Goal: Transaction & Acquisition: Purchase product/service

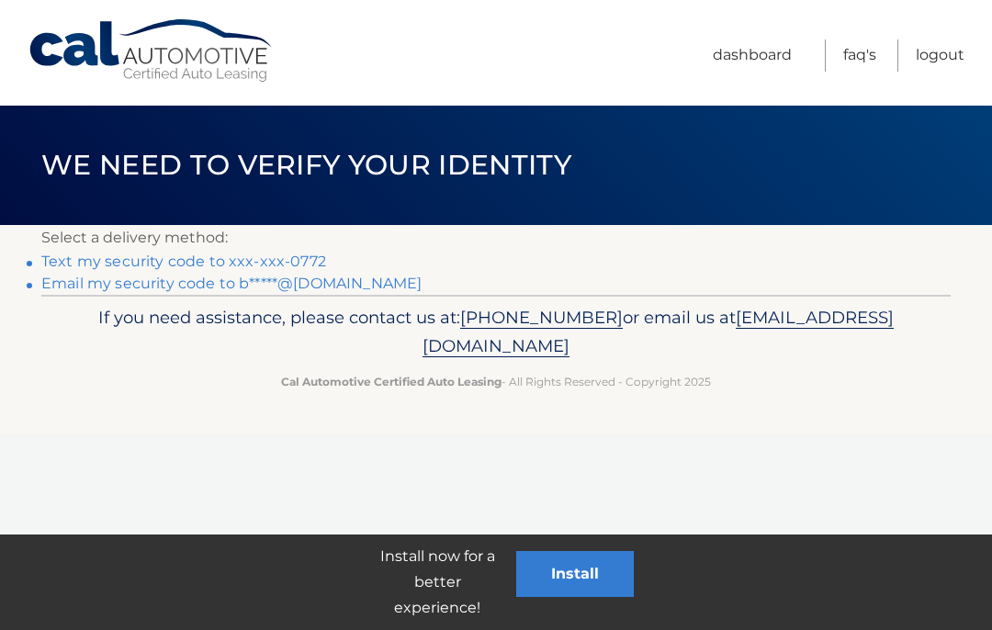
click at [222, 260] on link "Text my security code to xxx-xxx-0772" at bounding box center [183, 261] width 285 height 17
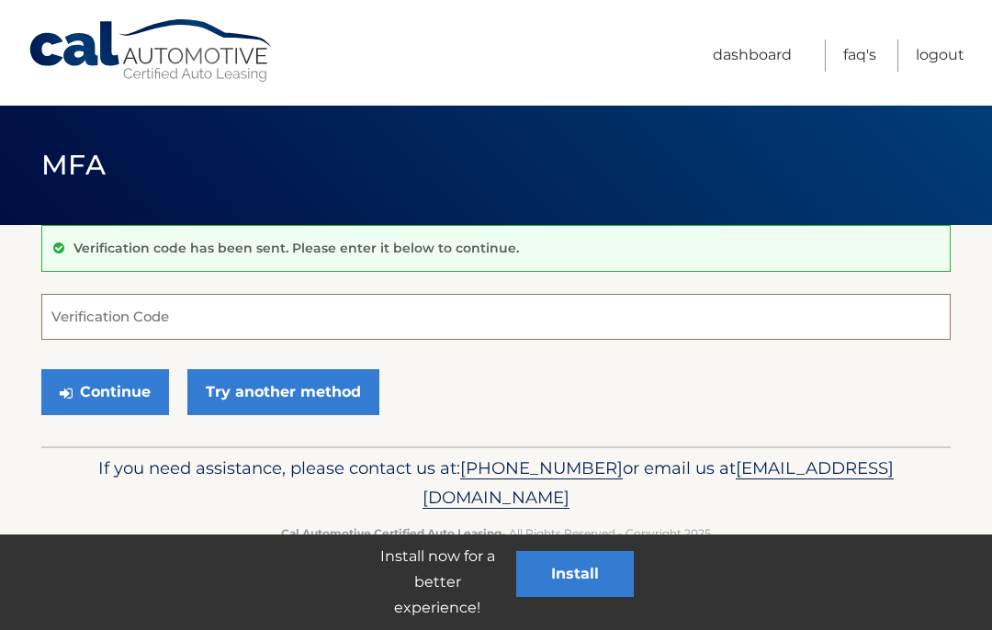
click at [199, 310] on input "Verification Code" at bounding box center [495, 317] width 909 height 46
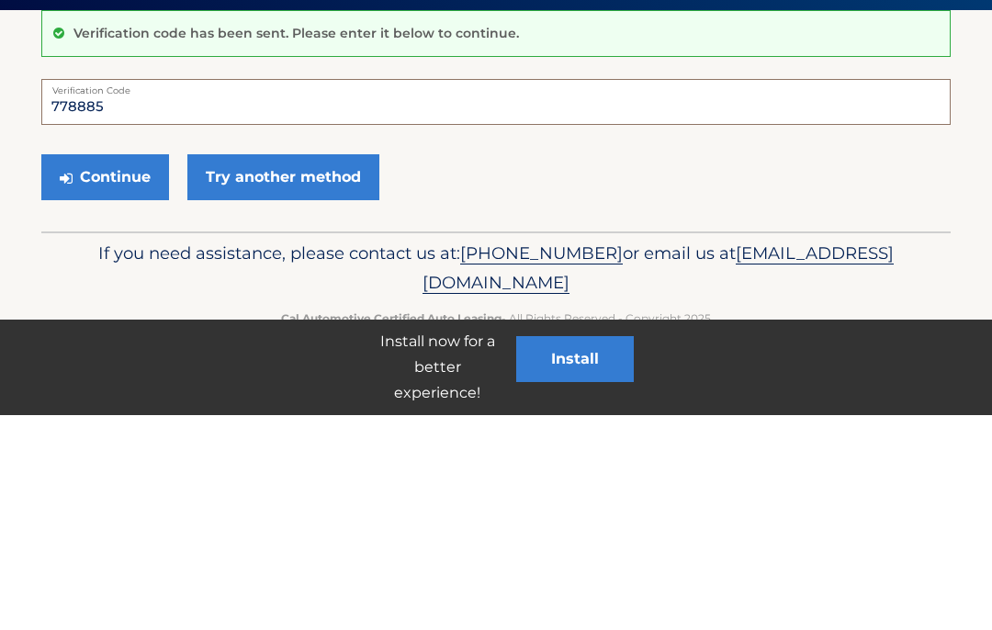
type input "778885"
click at [105, 369] on button "Continue" at bounding box center [105, 392] width 128 height 46
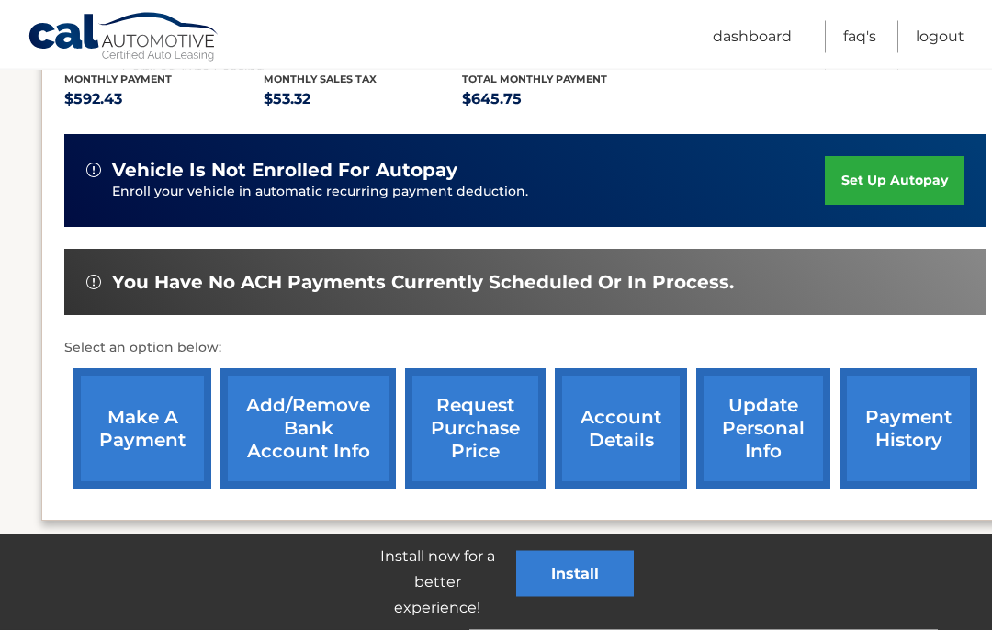
scroll to position [429, 0]
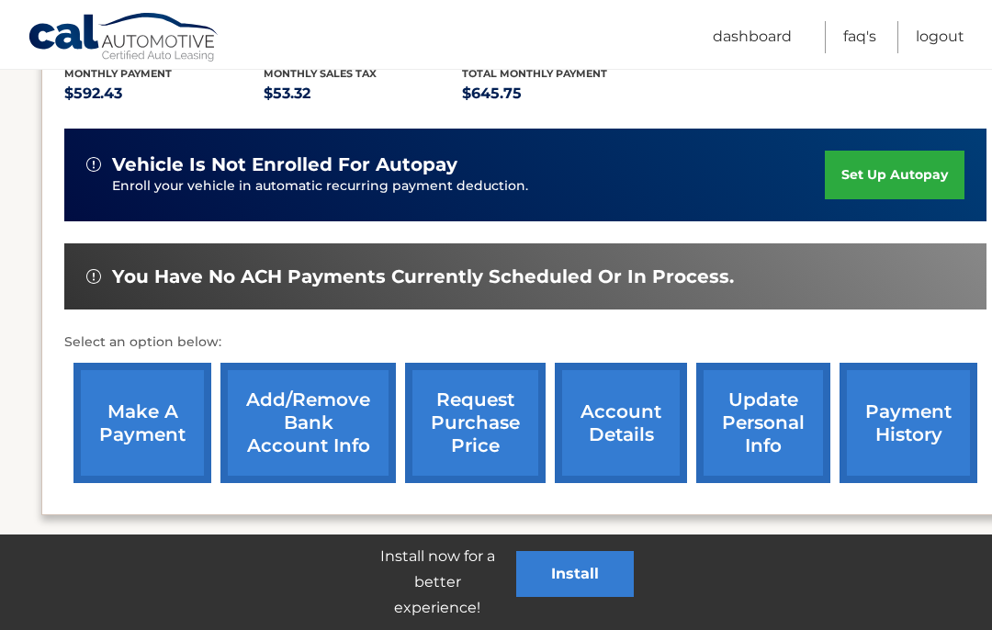
click at [141, 404] on link "make a payment" at bounding box center [142, 423] width 138 height 120
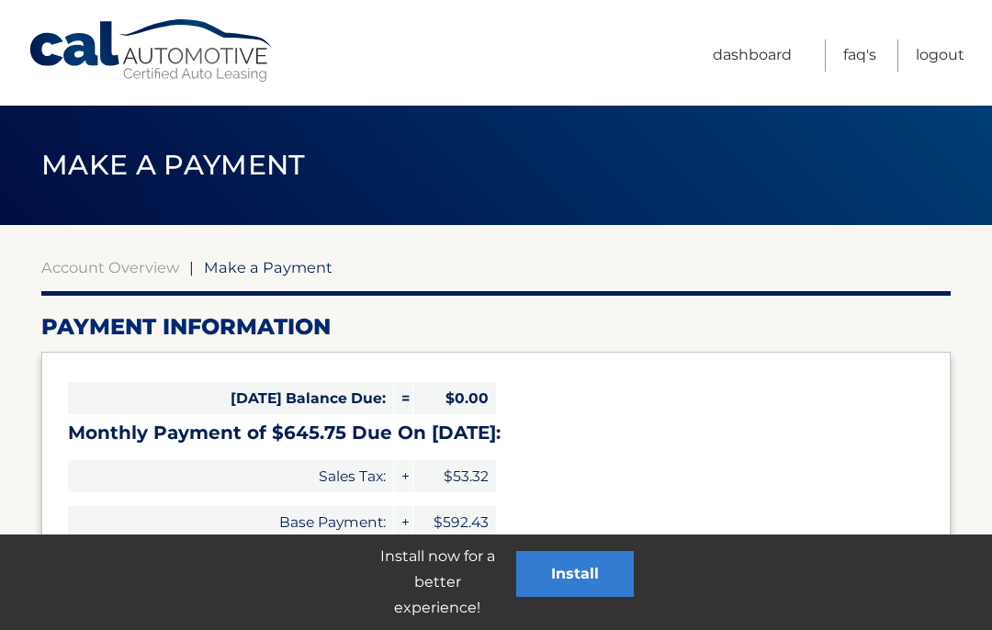
select select "N2YwY2M0NDctMjQ4Mi00Mzk0LWIwMjEtNzNhY2VjODdhYTlk"
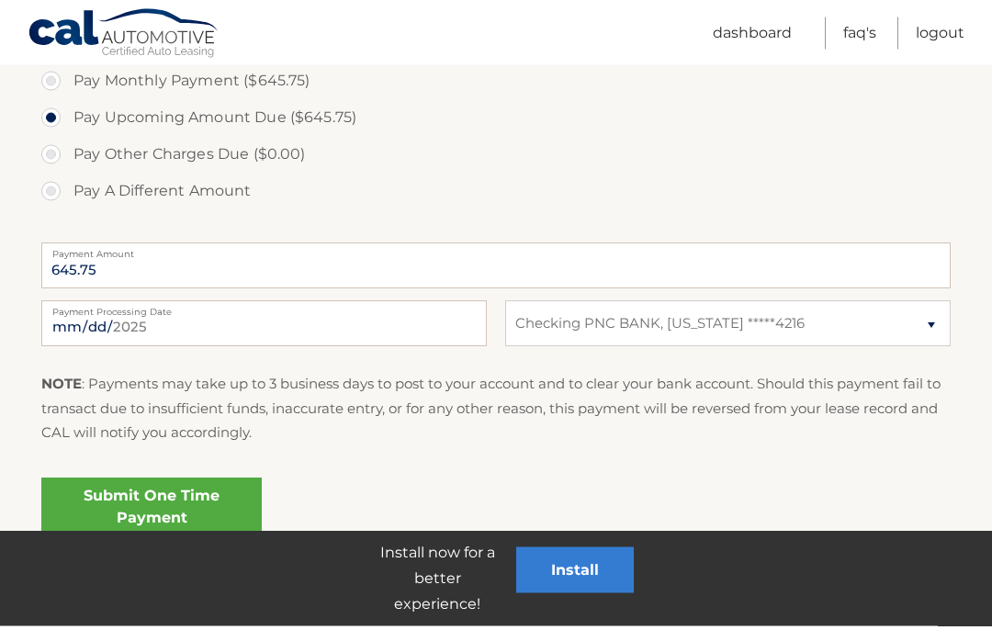
scroll to position [603, 0]
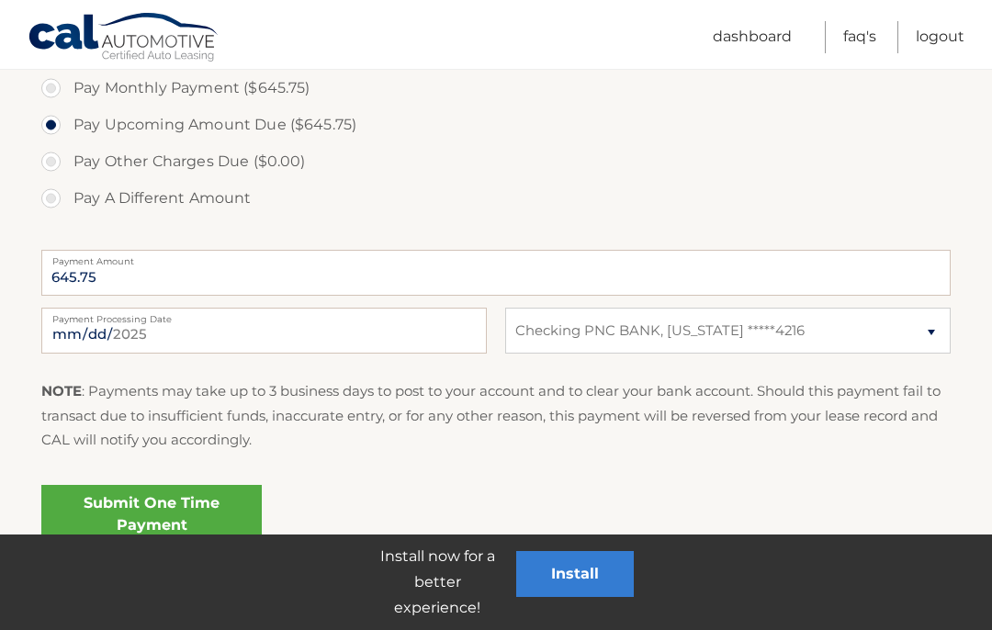
click at [165, 503] on link "Submit One Time Payment" at bounding box center [151, 514] width 220 height 59
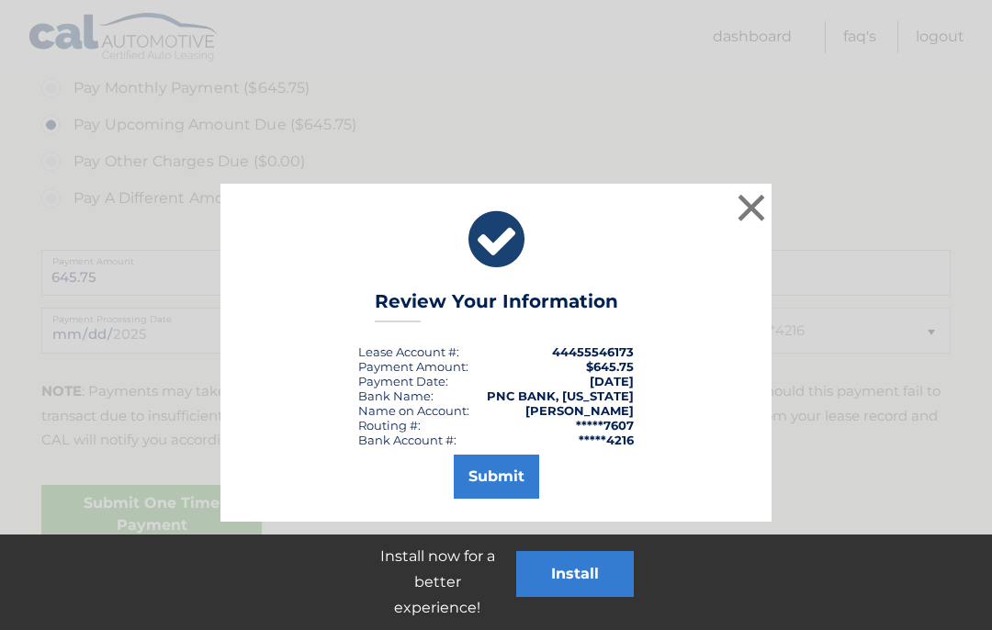
click at [489, 479] on button "Submit" at bounding box center [496, 477] width 85 height 44
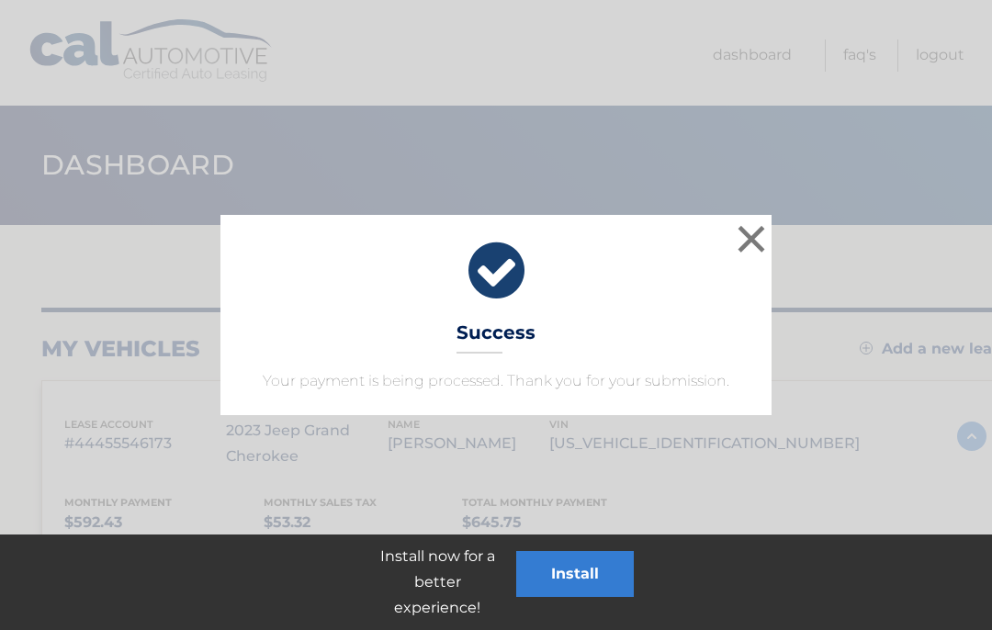
click at [754, 233] on button "×" at bounding box center [751, 238] width 37 height 37
